Goal: Transaction & Acquisition: Purchase product/service

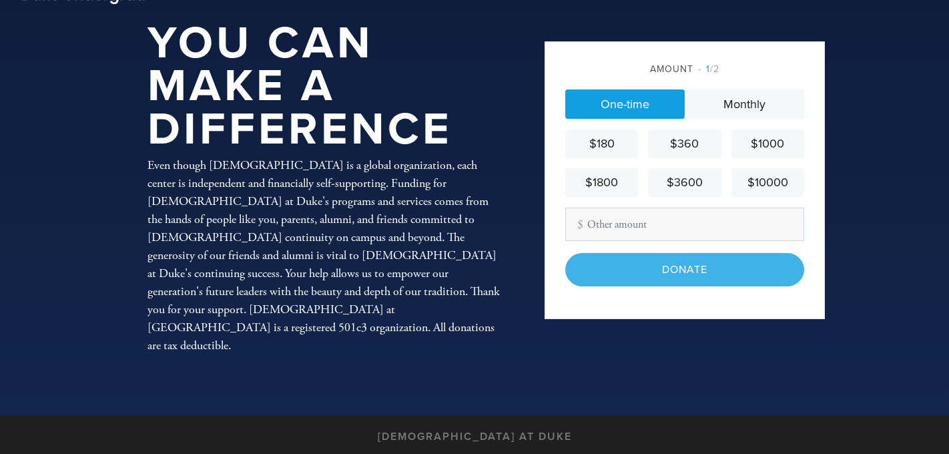
scroll to position [29, 0]
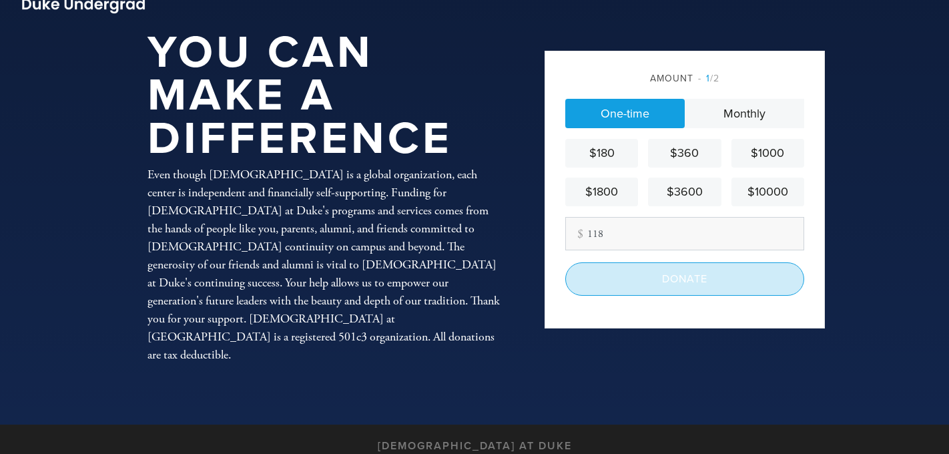
type input "118"
click at [676, 276] on input "Donate" at bounding box center [684, 278] width 239 height 33
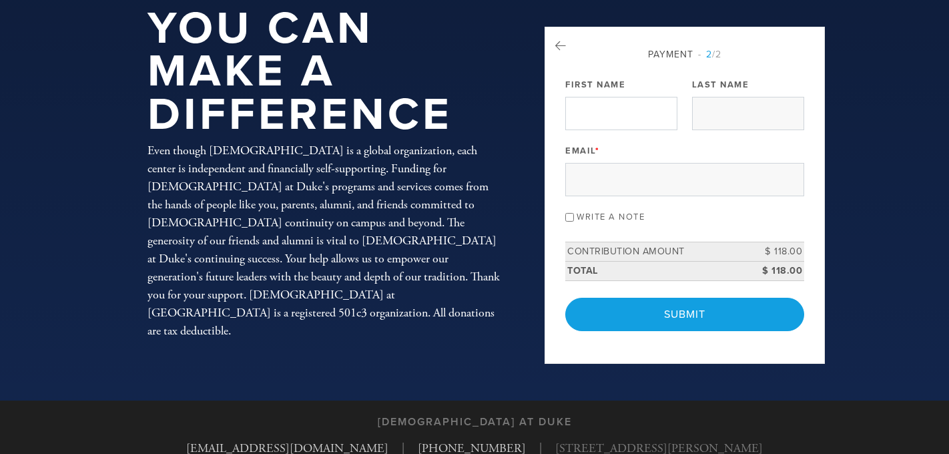
scroll to position [55, 0]
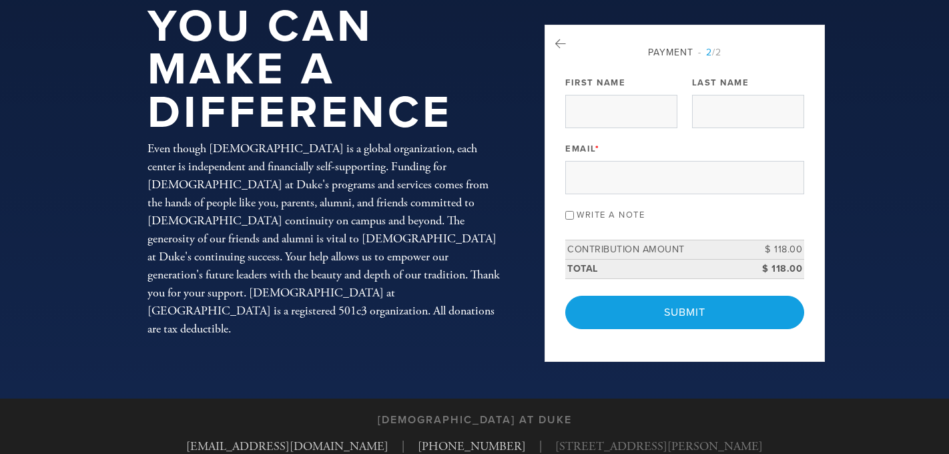
click at [619, 213] on label "Write a note" at bounding box center [611, 215] width 68 height 11
click at [574, 213] on input "Write a note" at bounding box center [569, 215] width 9 height 9
checkbox input "true"
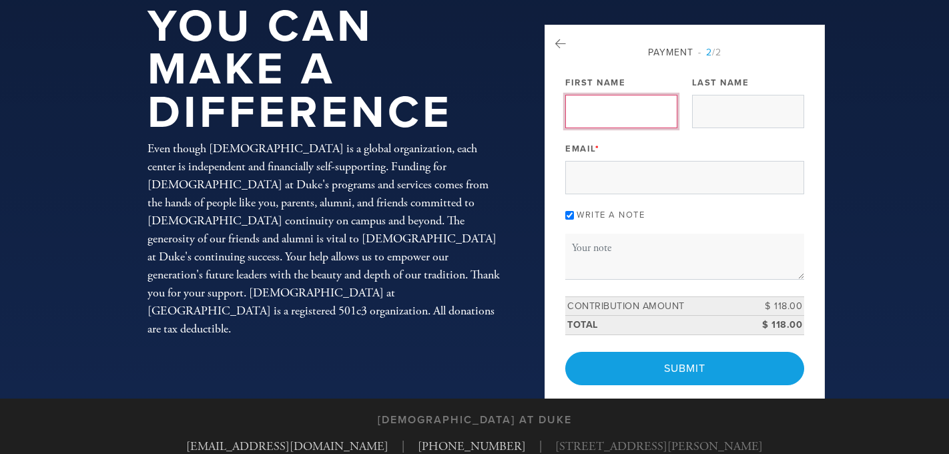
click at [627, 109] on input "First Name" at bounding box center [621, 111] width 112 height 33
type input "[PERSON_NAME] and [PERSON_NAME]"
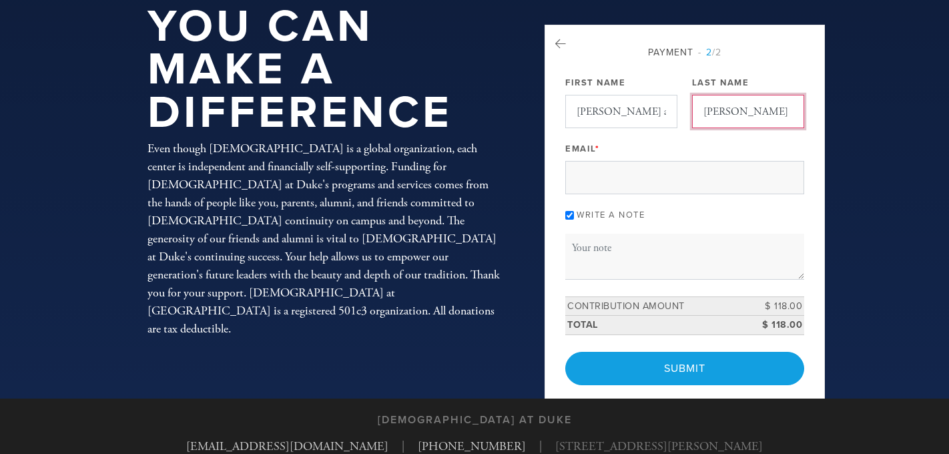
type input "[PERSON_NAME]"
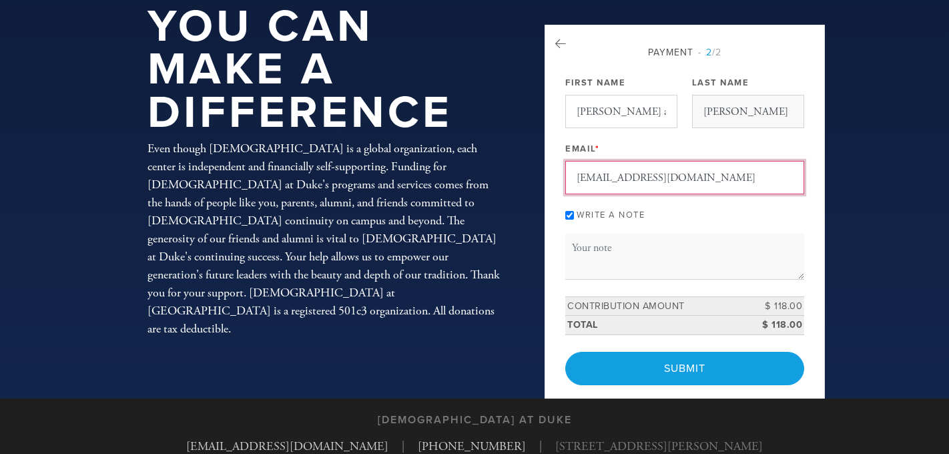
type input "[EMAIL_ADDRESS][DOMAIN_NAME]"
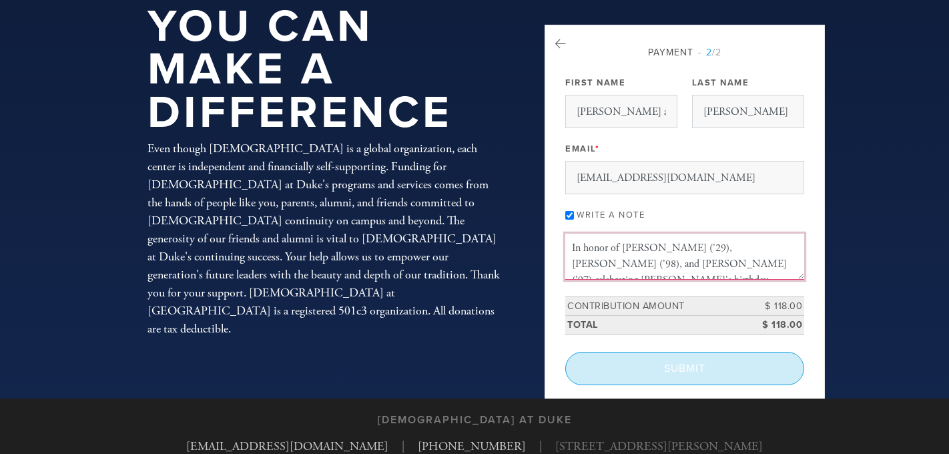
type textarea "In honor of [PERSON_NAME] ('29), [PERSON_NAME] ('98), and [PERSON_NAME] ('97) c…"
click at [667, 374] on input "Submit" at bounding box center [684, 368] width 239 height 33
